Goal: Information Seeking & Learning: Check status

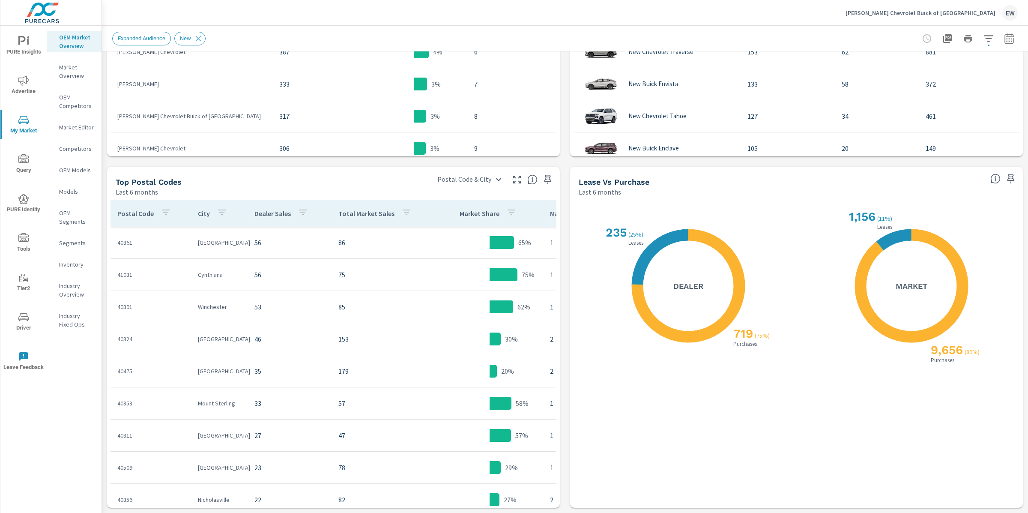
scroll to position [338, 0]
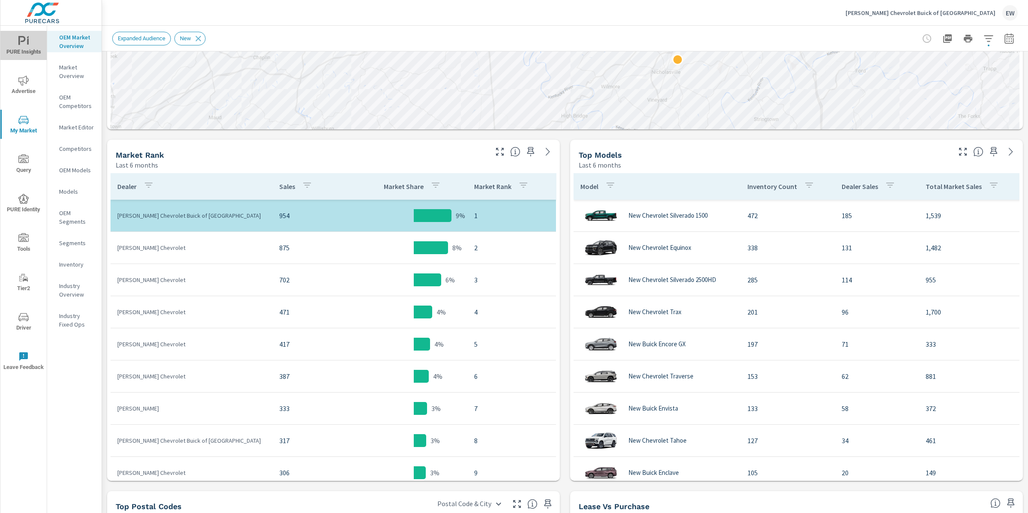
click at [26, 45] on span "PURE Insights" at bounding box center [23, 46] width 41 height 21
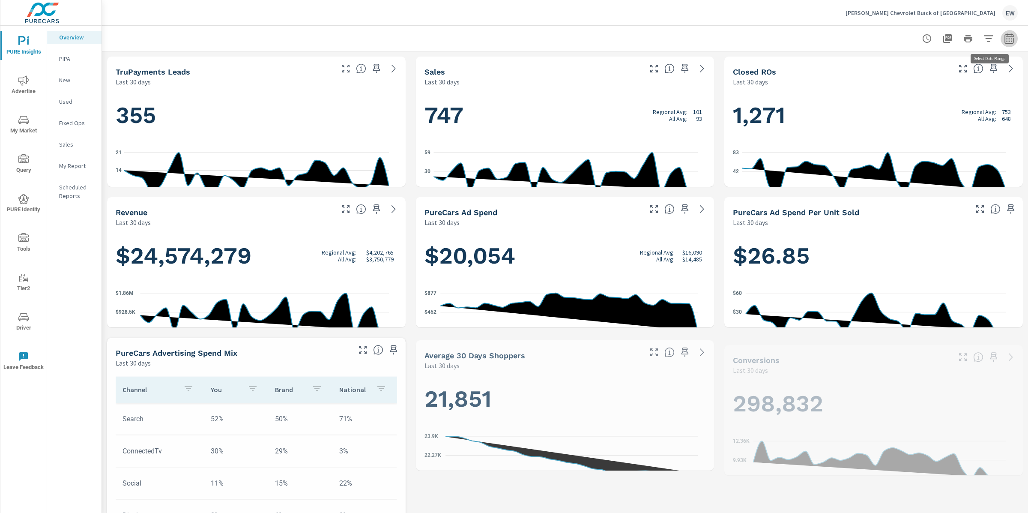
click at [1004, 39] on icon "button" at bounding box center [1009, 38] width 10 height 10
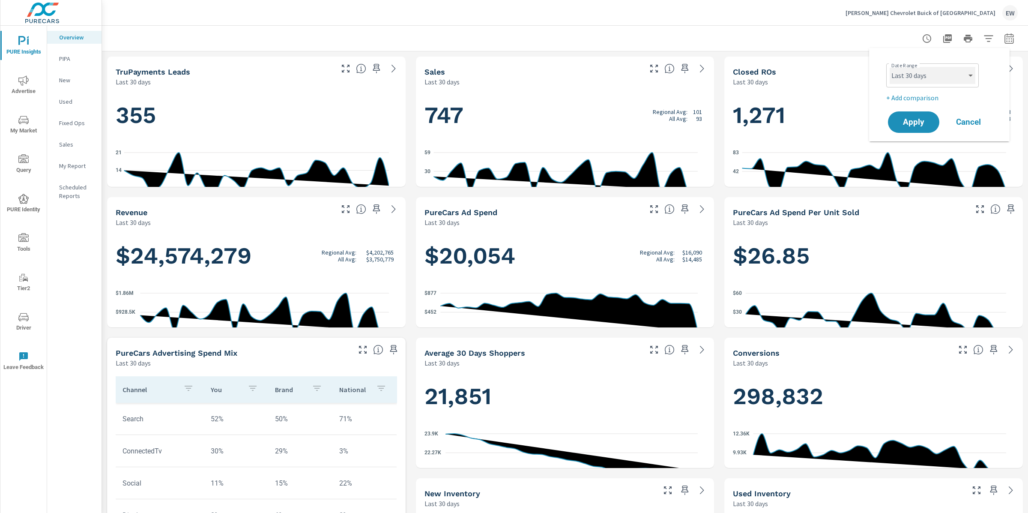
click at [943, 75] on select "Custom Yesterday Last week Last 7 days Last 14 days Last 30 days Last 45 days L…" at bounding box center [932, 75] width 86 height 17
click at [889, 67] on select "Custom Yesterday Last week Last 7 days Last 14 days Last 30 days Last 45 days L…" at bounding box center [932, 75] width 86 height 17
select select "Last month"
click at [909, 126] on span "Apply" at bounding box center [913, 122] width 35 height 8
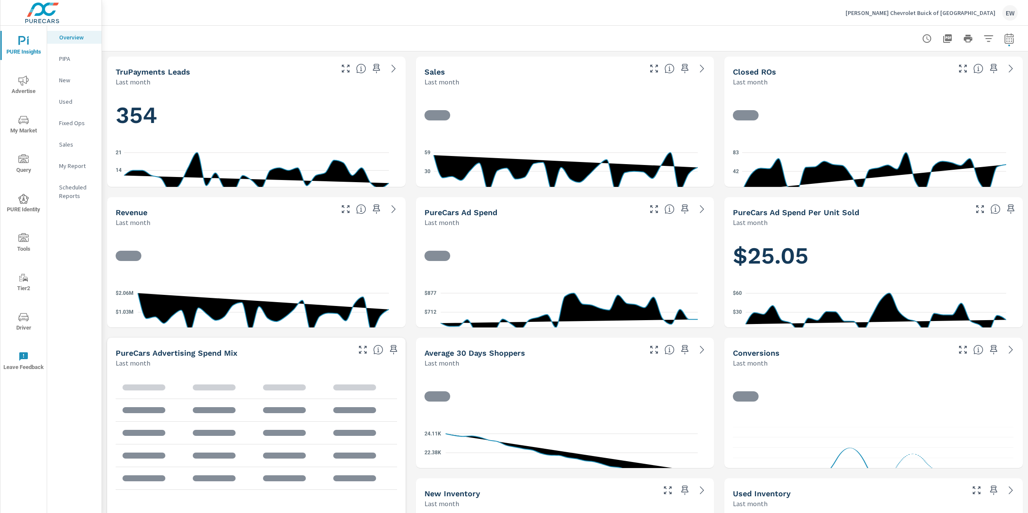
click at [881, 15] on p "Dan Cummins Chevrolet Buick of Paris" at bounding box center [920, 13] width 150 height 8
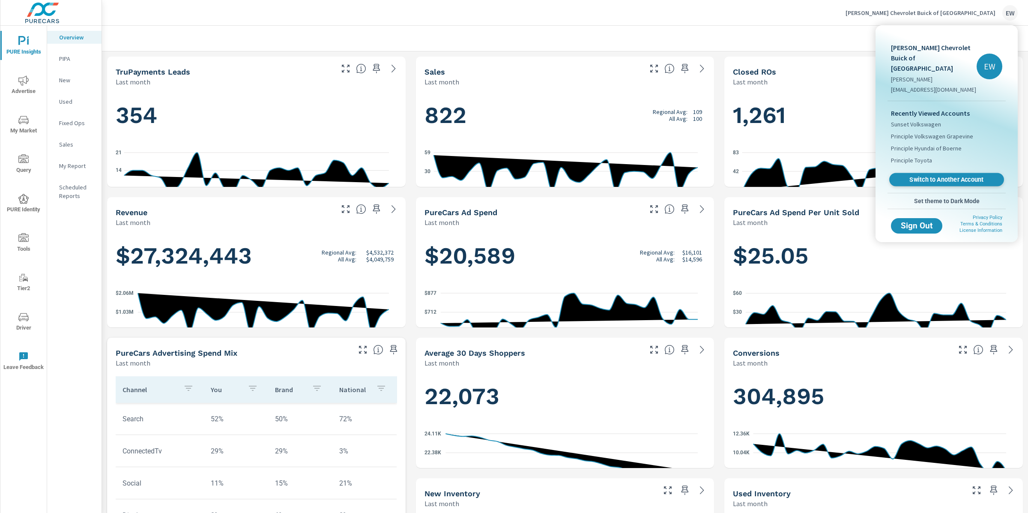
click at [919, 184] on span "Switch to Another Account" at bounding box center [946, 180] width 105 height 8
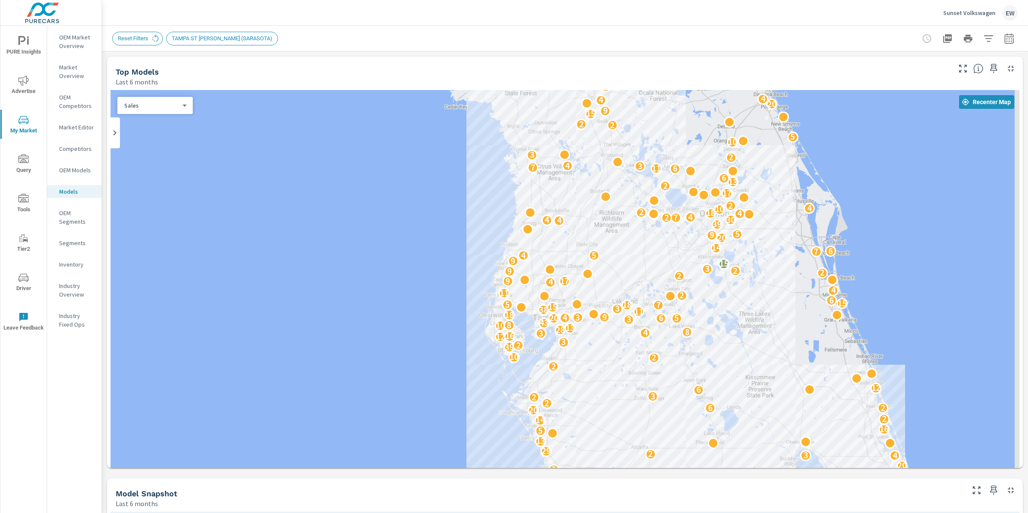
scroll to position [376, 0]
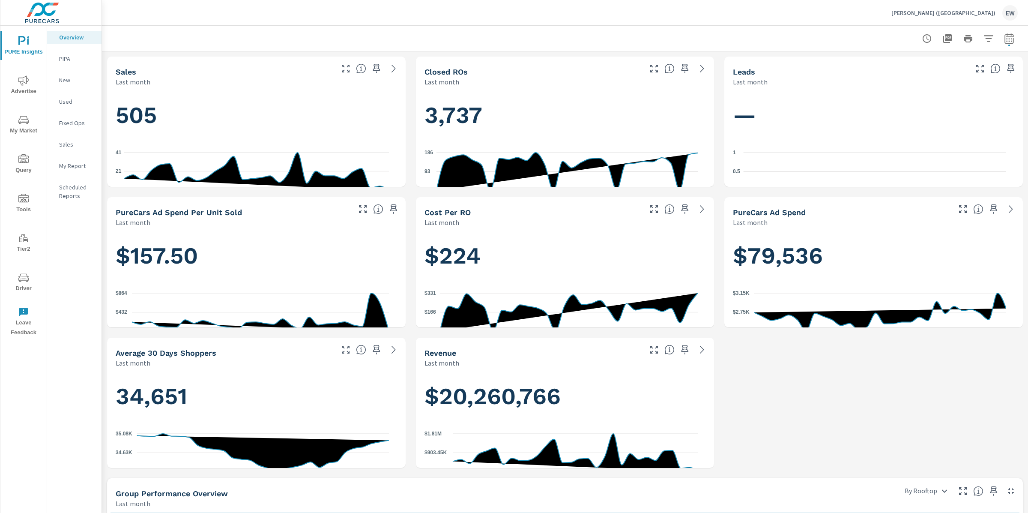
click at [105, 113] on div "Sales Last month 505 0 21 41 Sep 1st Sep 30th Closed ROs Last month 3,737 0 93 …" at bounding box center [565, 472] width 926 height 843
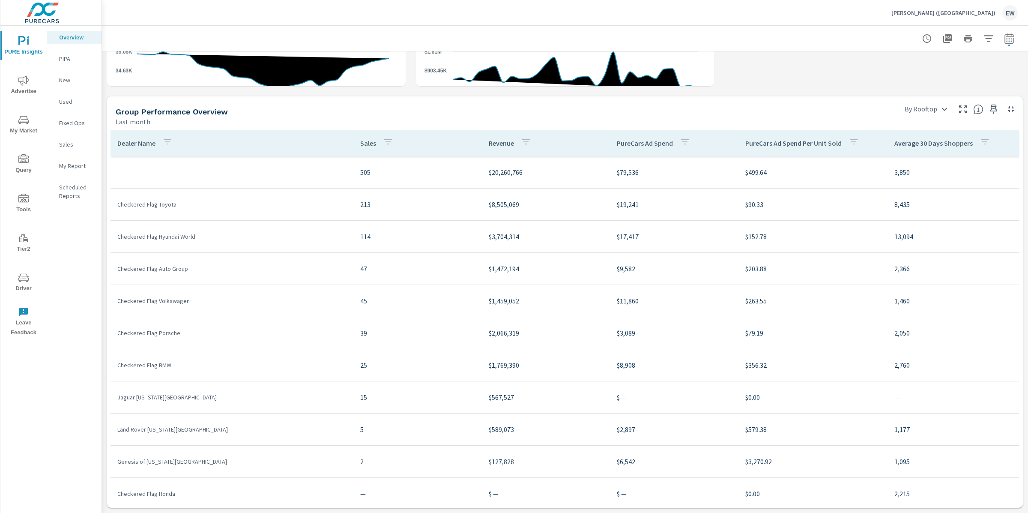
scroll to position [528, 0]
click at [1004, 39] on icon "button" at bounding box center [1009, 38] width 10 height 10
select select "Last month"
click at [924, 98] on p "+ Add comparison" at bounding box center [941, 97] width 110 height 10
select select "Previous period"
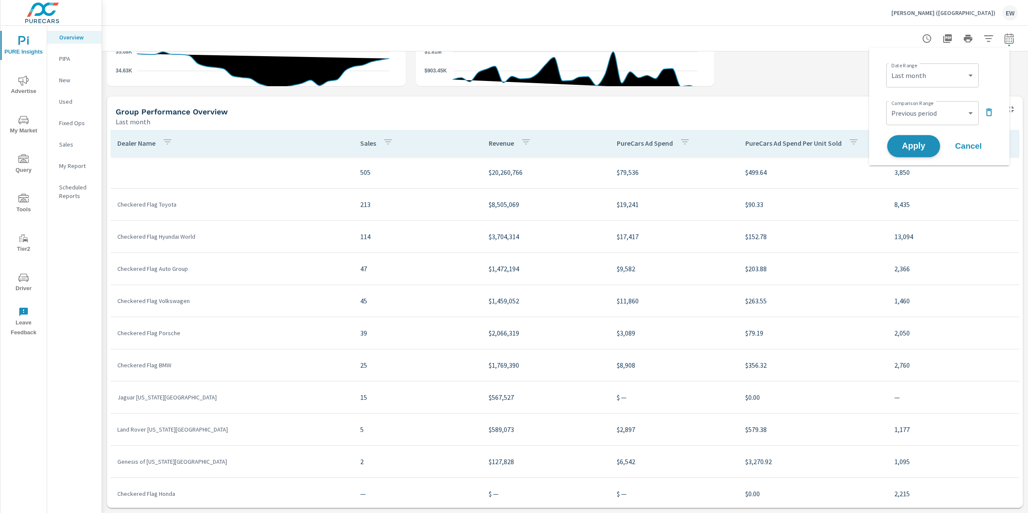
click at [910, 150] on span "Apply" at bounding box center [913, 146] width 35 height 8
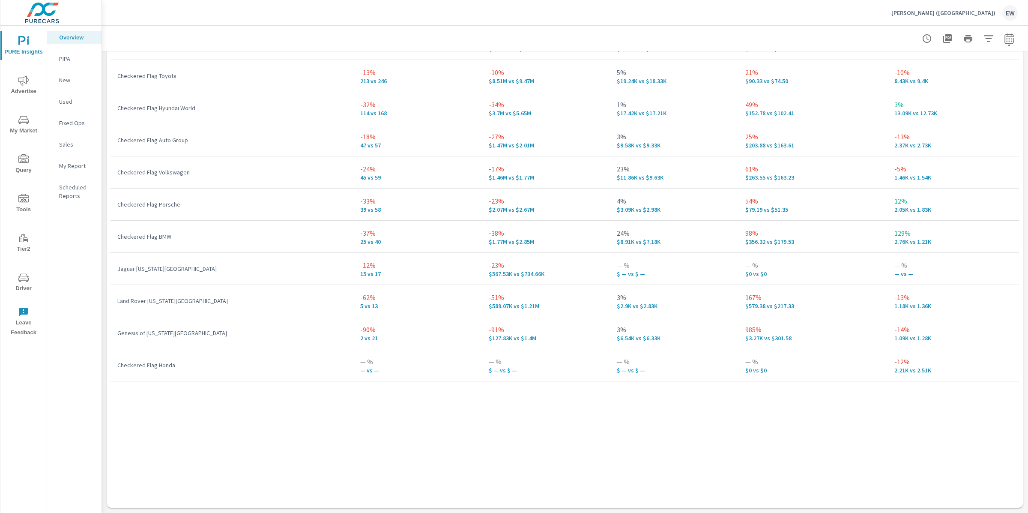
scroll to position [696, 0]
click at [472, 25] on header "Snyder (VA) EW" at bounding box center [565, 13] width 926 height 26
click at [319, 80] on p "Checkered Flag Toyota" at bounding box center [231, 76] width 229 height 9
click at [260, 51] on td at bounding box center [231, 44] width 243 height 14
click at [25, 83] on icon "nav menu" at bounding box center [23, 80] width 10 height 10
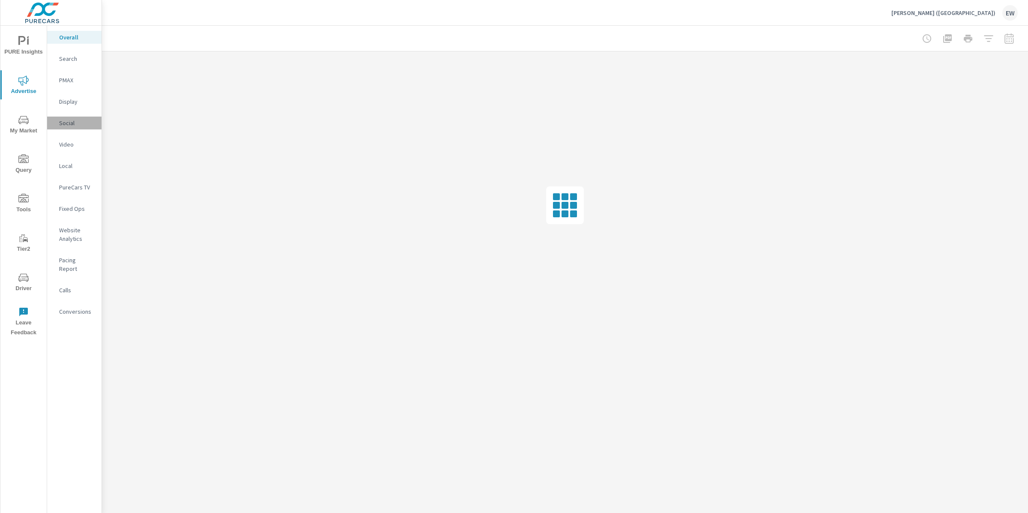
click at [63, 127] on p "Social" at bounding box center [77, 123] width 36 height 9
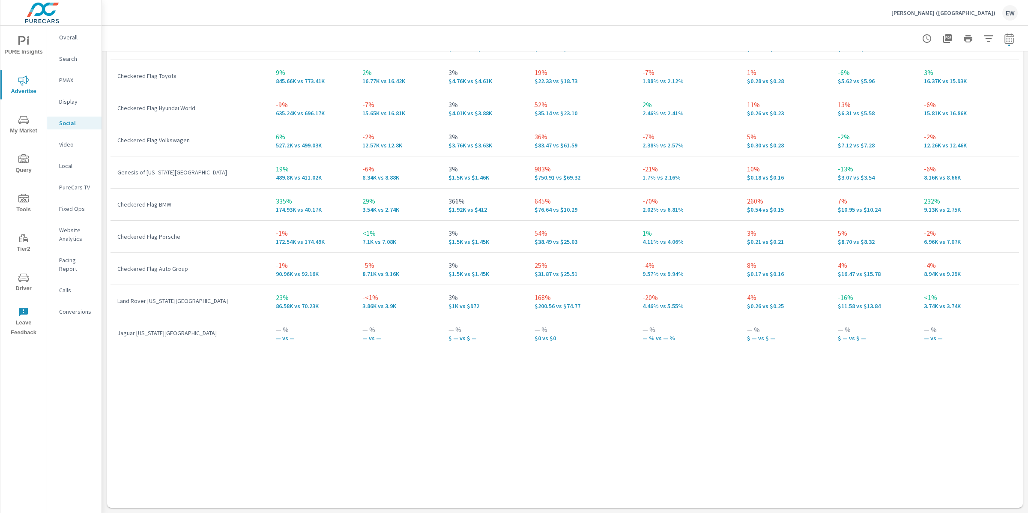
scroll to position [639, 0]
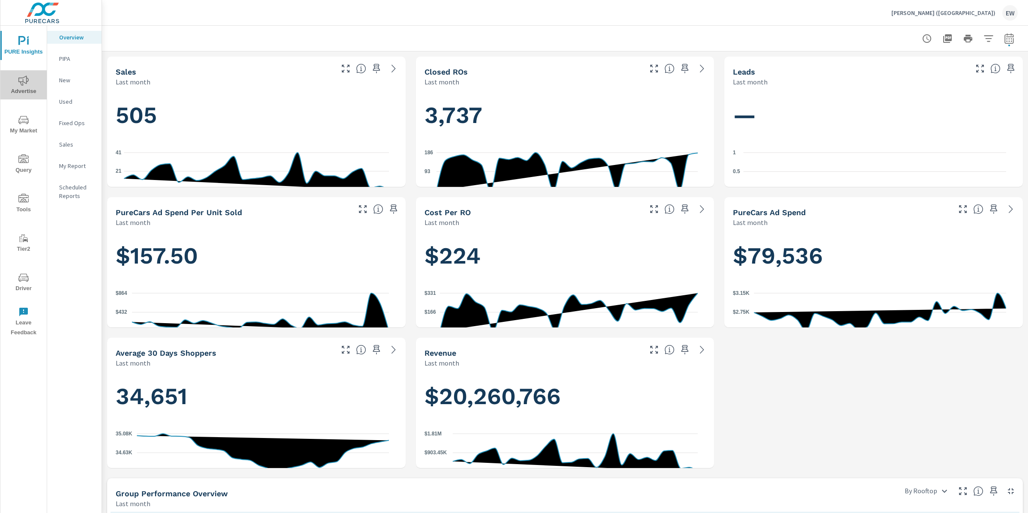
click at [22, 81] on icon "nav menu" at bounding box center [23, 80] width 10 height 10
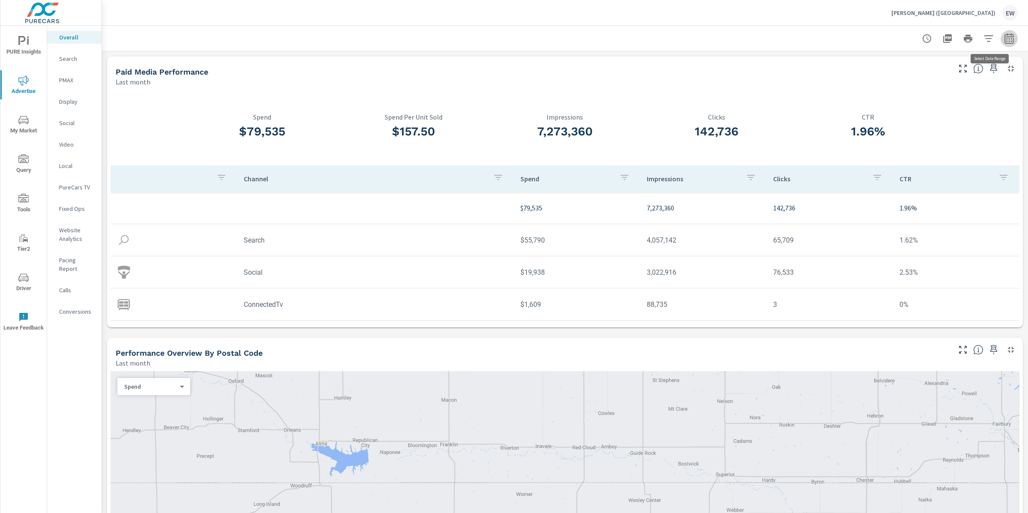
click at [1004, 38] on icon "button" at bounding box center [1009, 38] width 10 height 10
select select "Last month"
click at [901, 101] on p "+ Add comparison" at bounding box center [941, 97] width 110 height 10
select select "Previous period"
click at [912, 148] on span "Apply" at bounding box center [913, 146] width 35 height 8
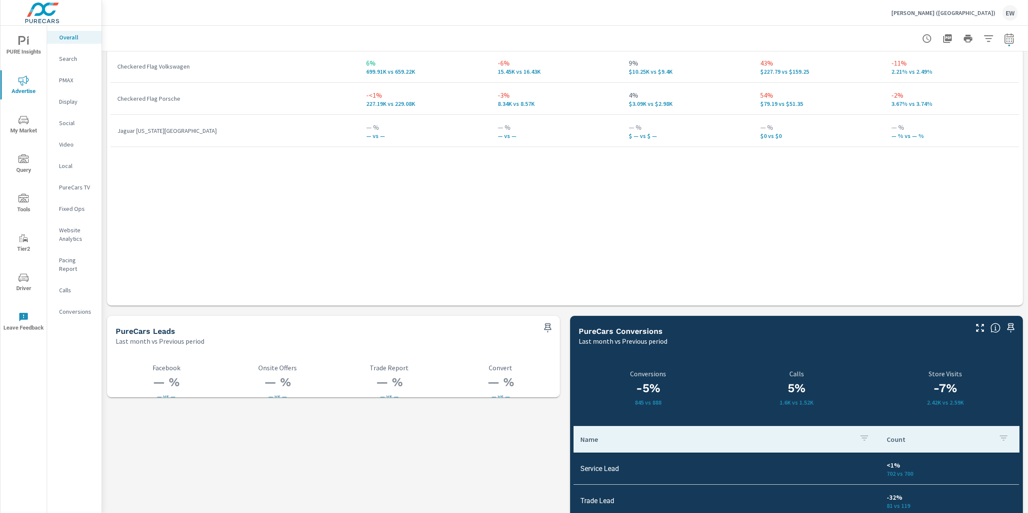
scroll to position [1480, 0]
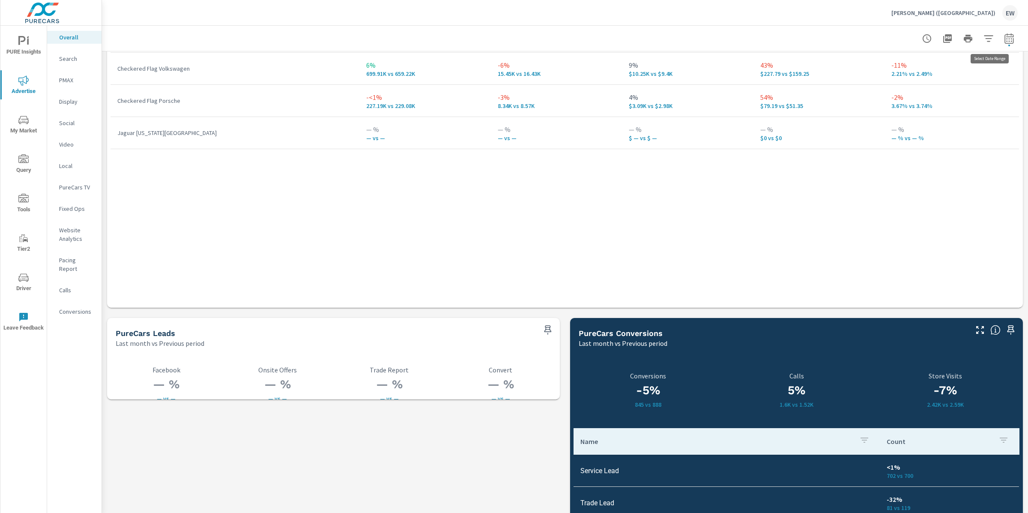
click at [1006, 39] on icon "button" at bounding box center [1009, 39] width 6 height 3
select select "Last month"
select select "Previous period"
click at [934, 78] on select "Custom Yesterday Last week Last 7 days Last 14 days Last 30 days Last 45 days L…" at bounding box center [932, 75] width 86 height 17
click at [889, 67] on select "Custom Yesterday Last week Last 7 days Last 14 days Last 30 days Last 45 days L…" at bounding box center [932, 75] width 86 height 17
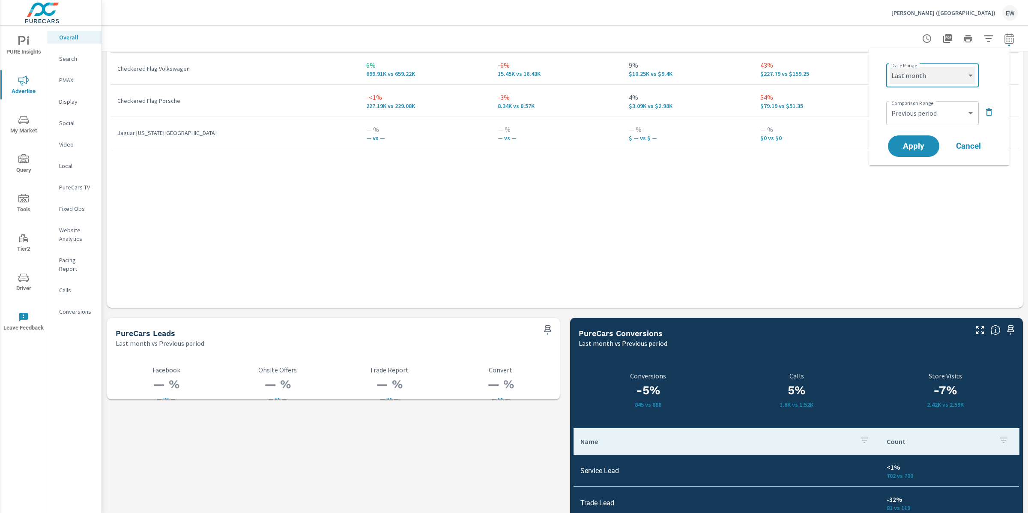
select select "Last 14 days"
click at [910, 150] on span "Apply" at bounding box center [913, 146] width 35 height 8
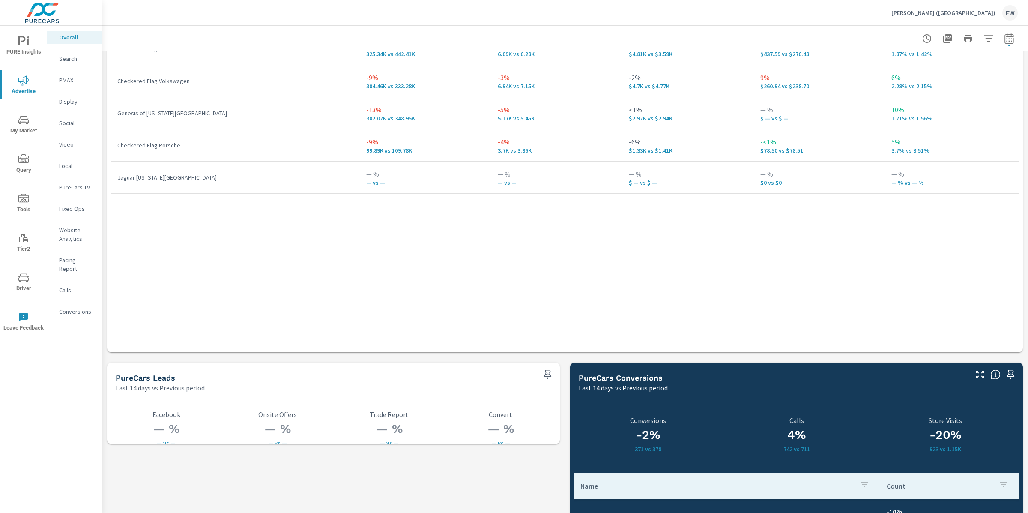
scroll to position [1480, 0]
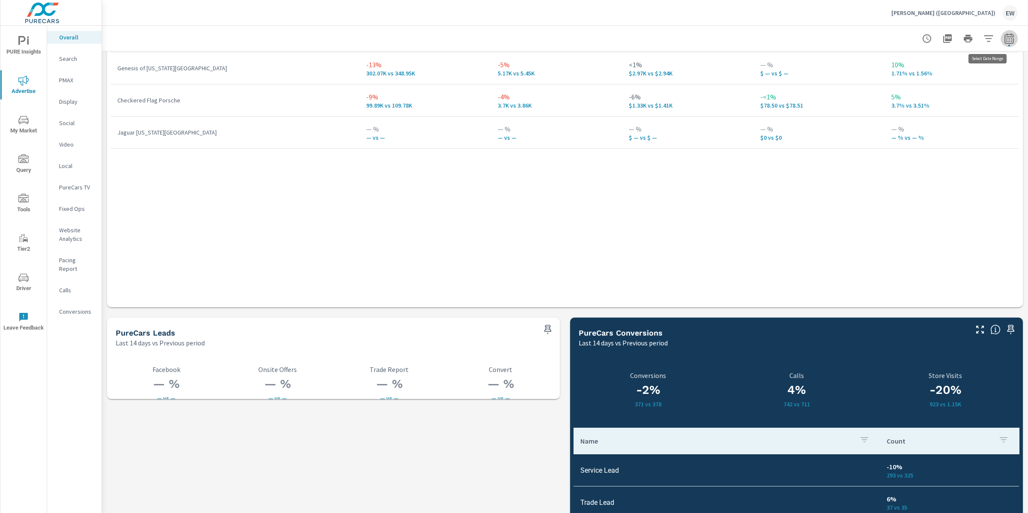
click at [1006, 38] on icon "button" at bounding box center [1009, 39] width 6 height 3
select select "Last 14 days"
select select "Previous period"
click at [943, 76] on select "Custom Yesterday Last week Last 7 days Last 14 days Last 30 days Last 45 days L…" at bounding box center [932, 75] width 86 height 17
click at [889, 67] on select "Custom Yesterday Last week Last 7 days Last 14 days Last 30 days Last 45 days L…" at bounding box center [932, 75] width 86 height 17
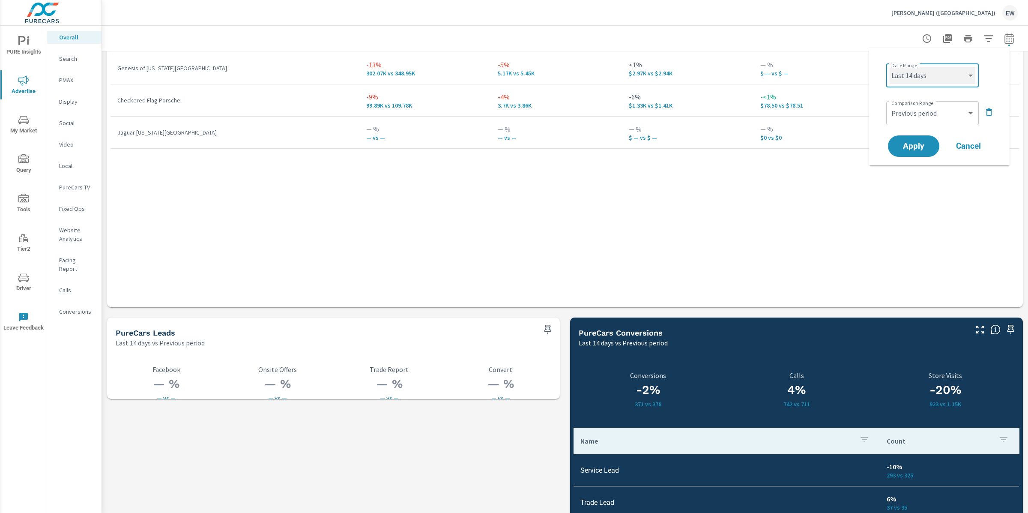
select select "Last month"
click at [914, 149] on span "Apply" at bounding box center [913, 146] width 35 height 8
drag, startPoint x: 495, startPoint y: 141, endPoint x: 513, endPoint y: 141, distance: 18.0
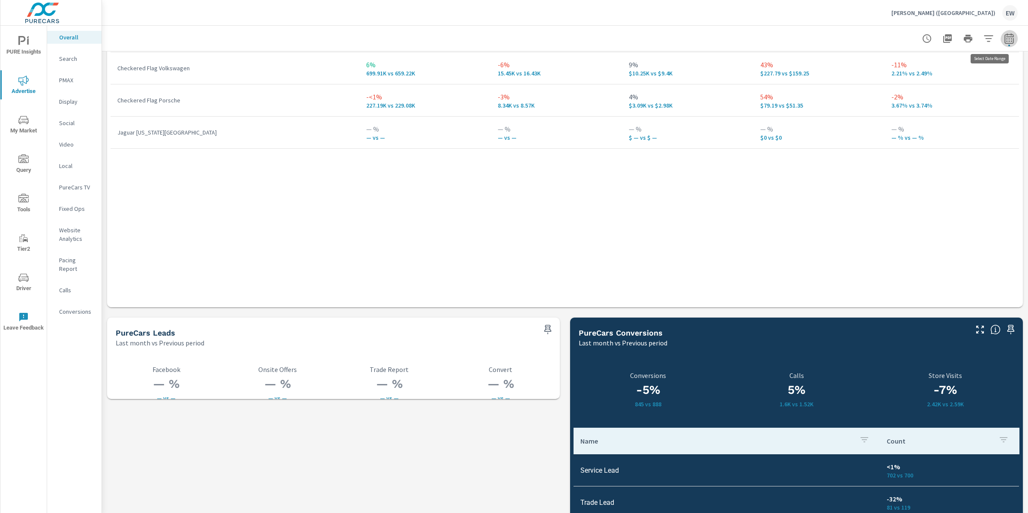
click at [1006, 39] on icon "button" at bounding box center [1009, 39] width 6 height 3
select select "Last month"
select select "Previous period"
click at [931, 117] on select "Custom Previous period Previous month Previous year" at bounding box center [932, 112] width 86 height 17
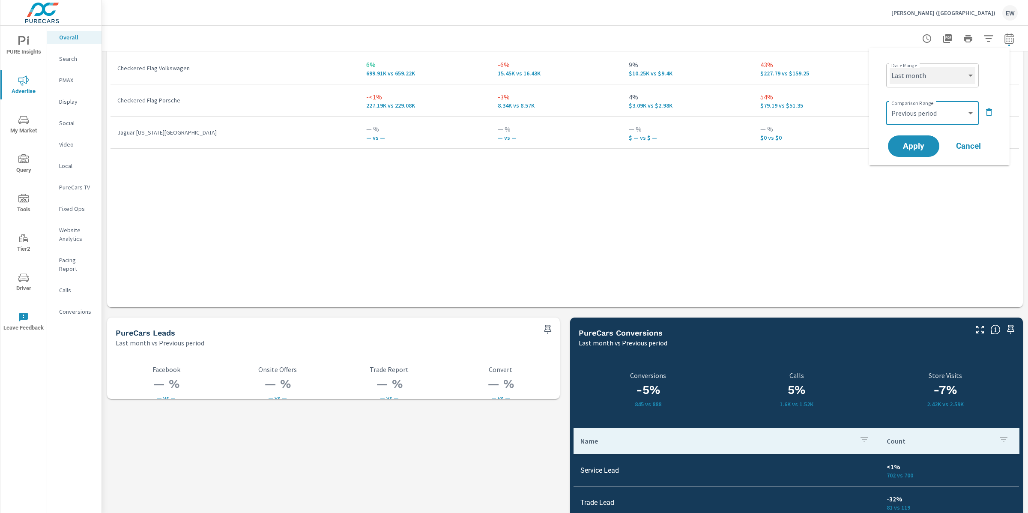
click at [923, 78] on select "Custom Yesterday Last week Last 7 days Last 14 days Last 30 days Last 45 days L…" at bounding box center [932, 75] width 86 height 17
click at [889, 67] on select "Custom Yesterday Last week Last 7 days Last 14 days Last 30 days Last 45 days L…" at bounding box center [932, 75] width 86 height 17
select select "Last 14 days"
click at [919, 150] on span "Apply" at bounding box center [913, 146] width 35 height 8
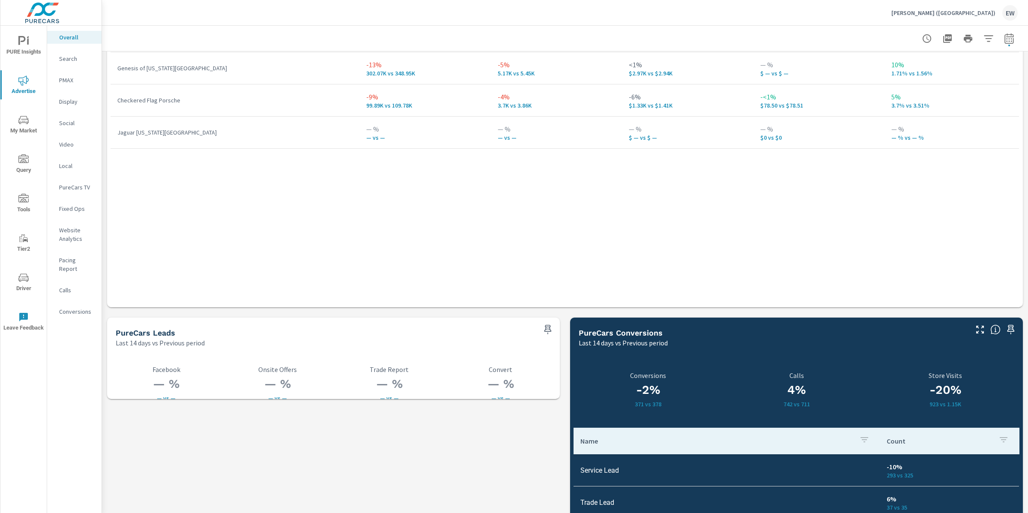
drag, startPoint x: 364, startPoint y: 141, endPoint x: 400, endPoint y: 141, distance: 36.8
drag, startPoint x: 509, startPoint y: 142, endPoint x: 484, endPoint y: 141, distance: 24.8
drag, startPoint x: 773, startPoint y: 140, endPoint x: 738, endPoint y: 141, distance: 35.1
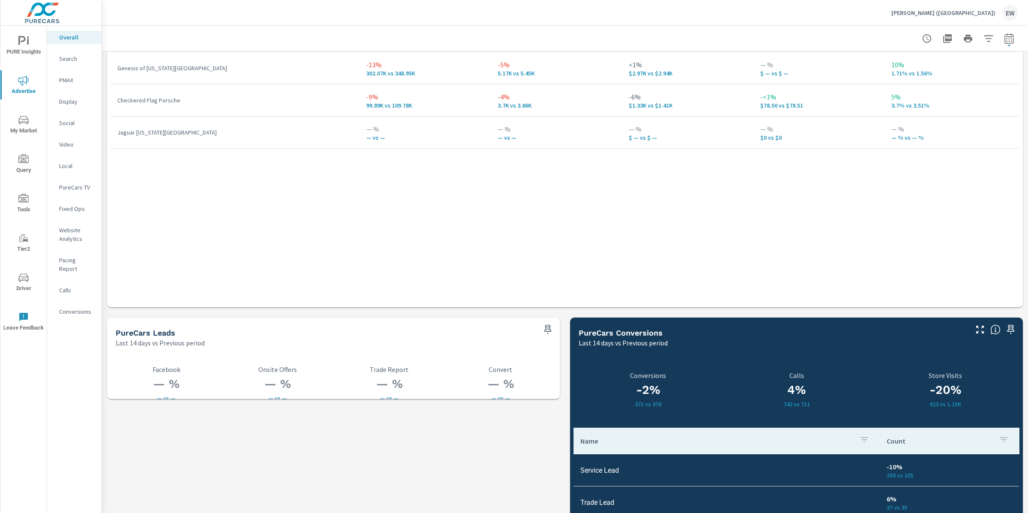
drag, startPoint x: 901, startPoint y: 140, endPoint x: 880, endPoint y: 140, distance: 21.8
